Goal: Navigation & Orientation: Find specific page/section

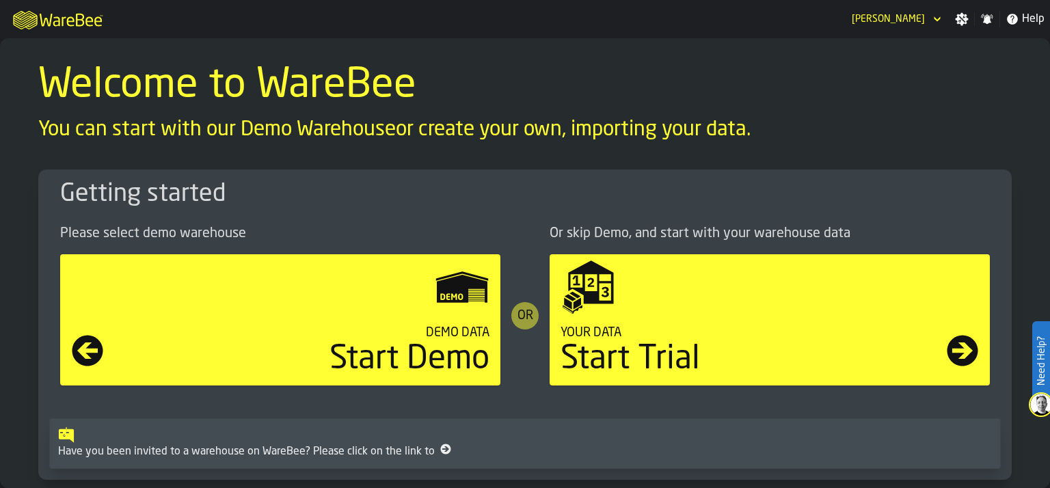
click at [964, 18] on icon "button-toggle-Settings" at bounding box center [961, 19] width 13 height 13
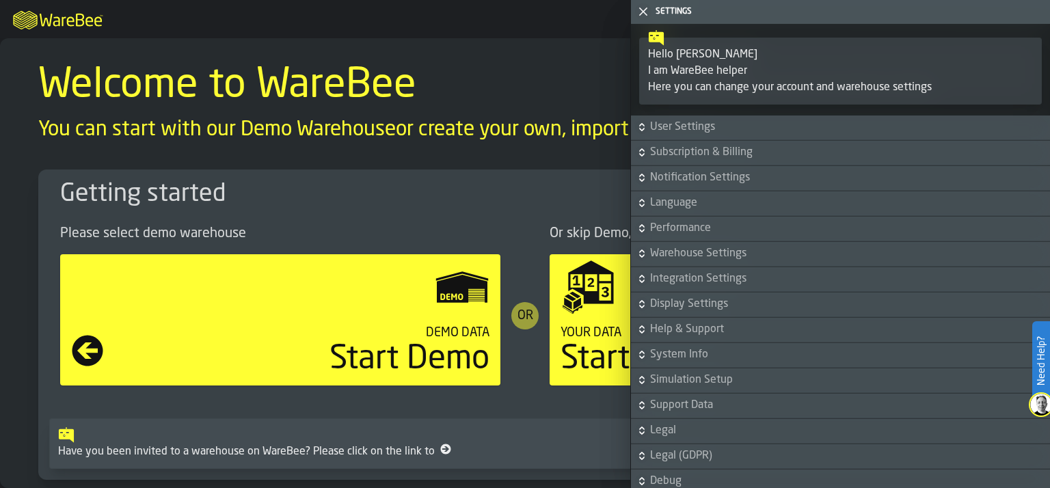
click at [687, 122] on span "User Settings" at bounding box center [848, 127] width 397 height 16
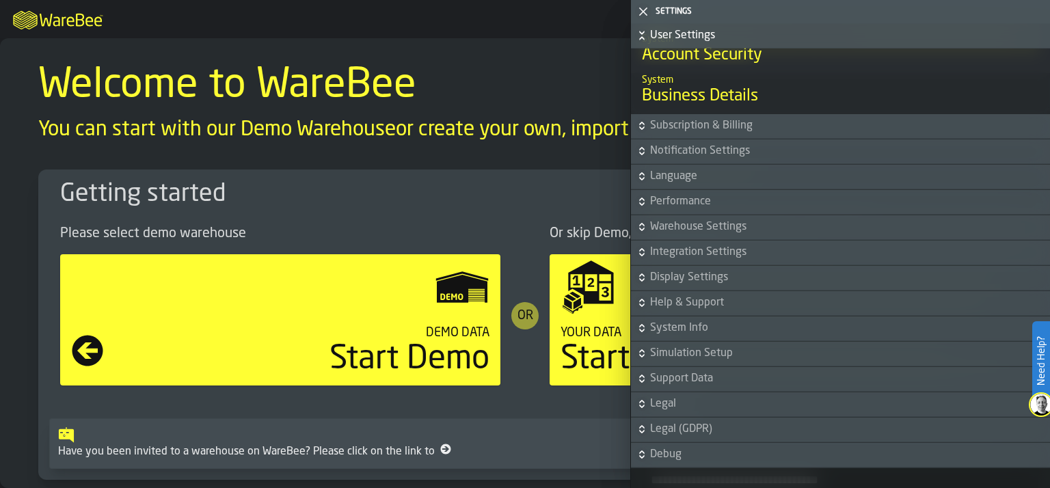
scroll to position [768, 0]
click at [716, 228] on span "Warehouse Settings" at bounding box center [848, 227] width 397 height 16
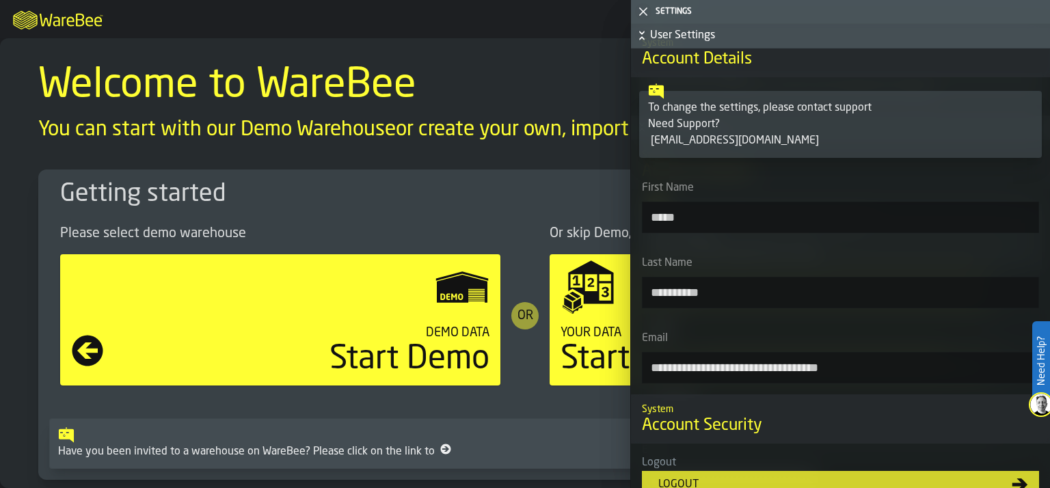
scroll to position [0, 0]
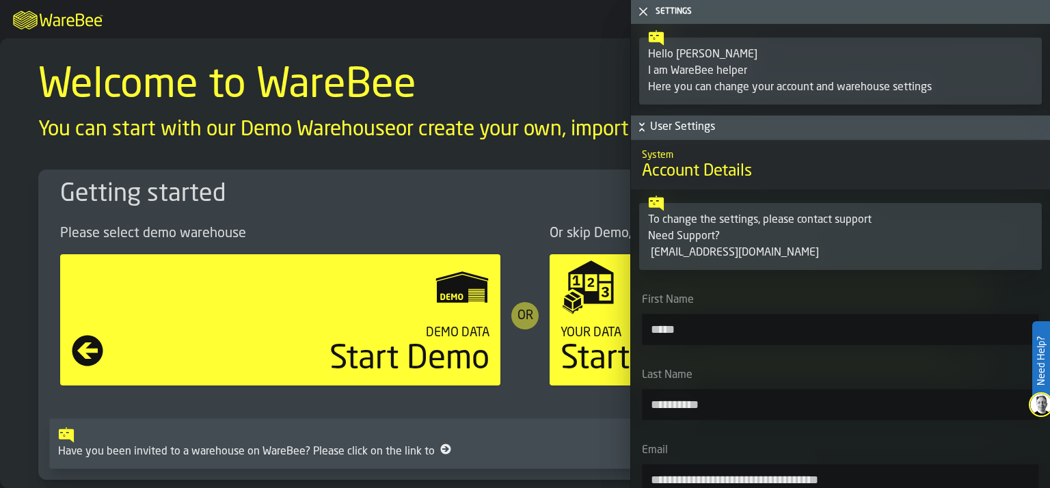
click at [506, 163] on div "Getting started Please select demo warehouse Demo Data Start Demo or Or skip De…" at bounding box center [524, 325] width 995 height 332
click at [642, 12] on polygon "button-toggle-Close me" at bounding box center [642, 12] width 9 height 9
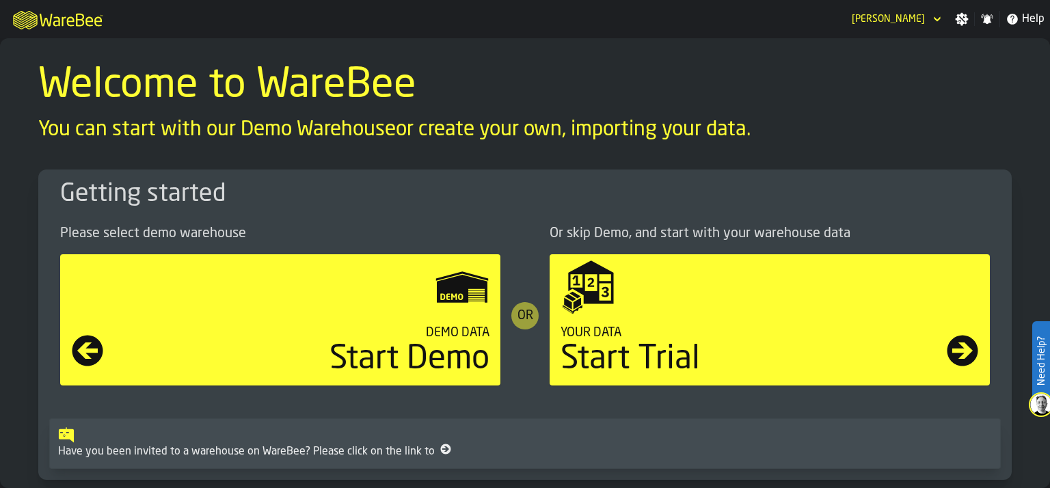
drag, startPoint x: 596, startPoint y: 111, endPoint x: 730, endPoint y: 124, distance: 134.5
click at [730, 124] on div "Welcome to WareBee You can start with our Demo Warehouse or create your own, im…" at bounding box center [524, 104] width 973 height 77
drag, startPoint x: 730, startPoint y: 124, endPoint x: 645, endPoint y: 124, distance: 84.7
click at [645, 124] on p "You can start with our Demo Warehouse or create your own, importing your data." at bounding box center [524, 130] width 973 height 25
